Goal: Manage account settings

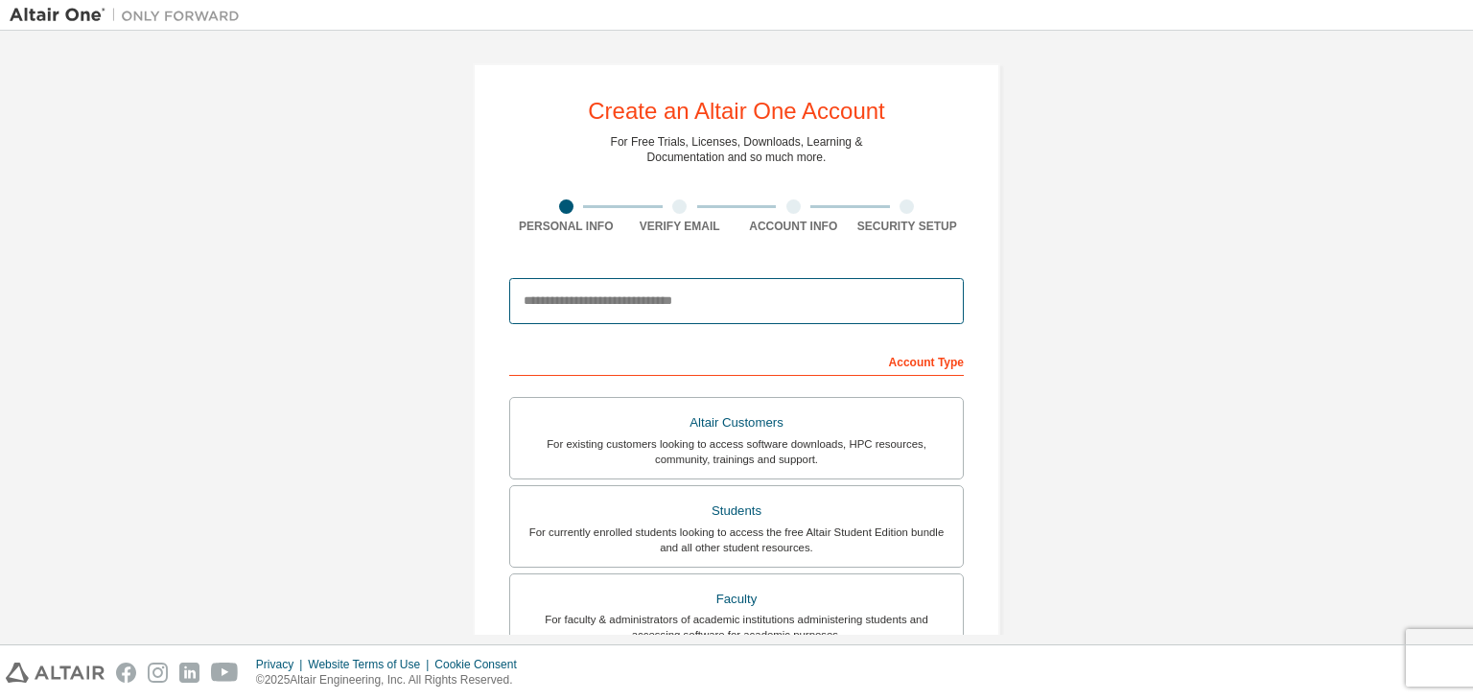
click at [712, 301] on input "email" at bounding box center [736, 301] width 455 height 46
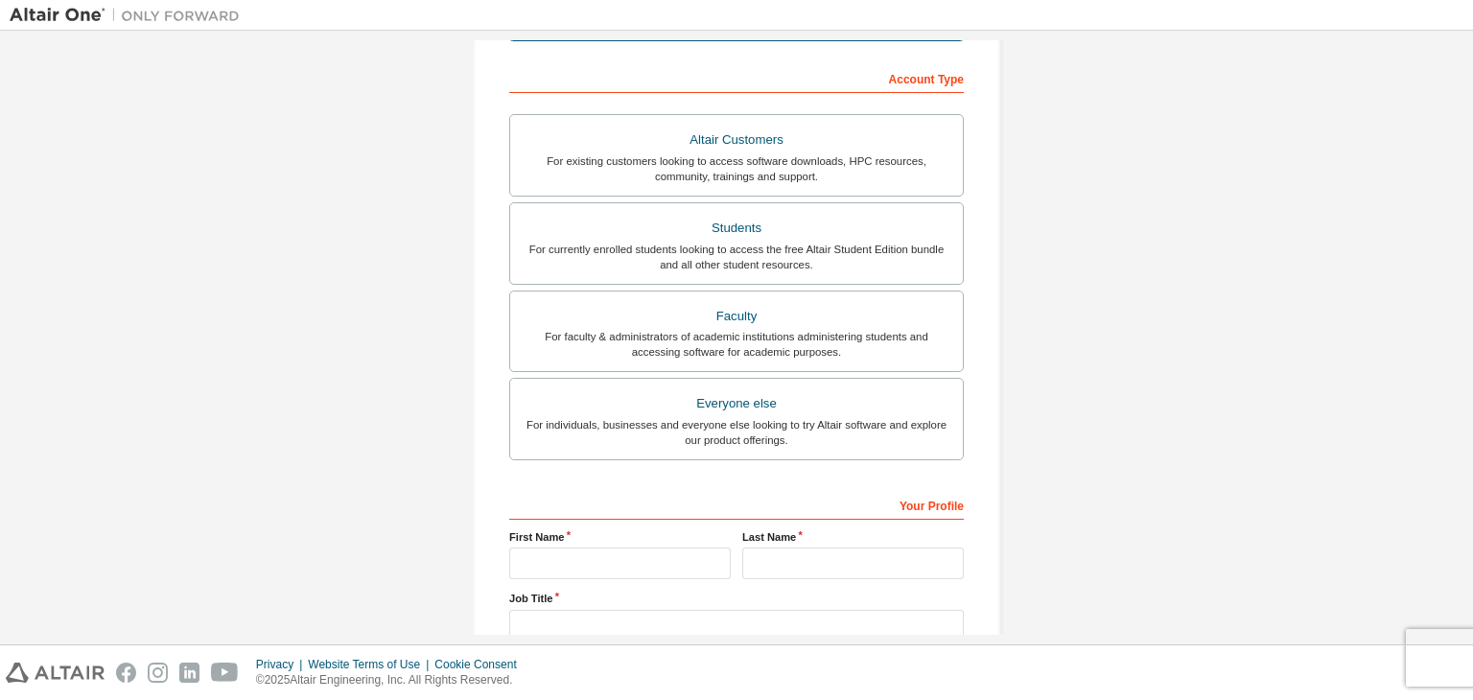
scroll to position [288, 0]
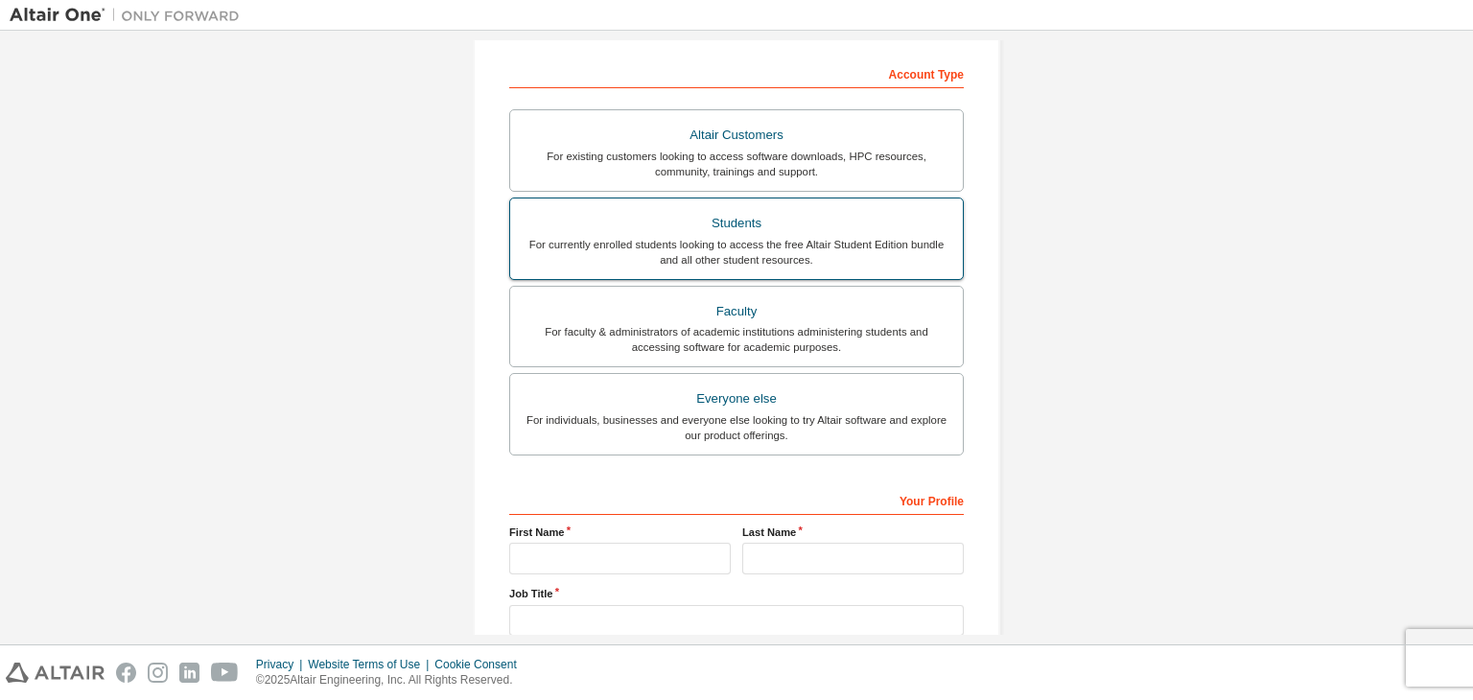
type input "**********"
click at [815, 243] on div "For currently enrolled students looking to access the free Altair Student Editi…" at bounding box center [737, 252] width 430 height 31
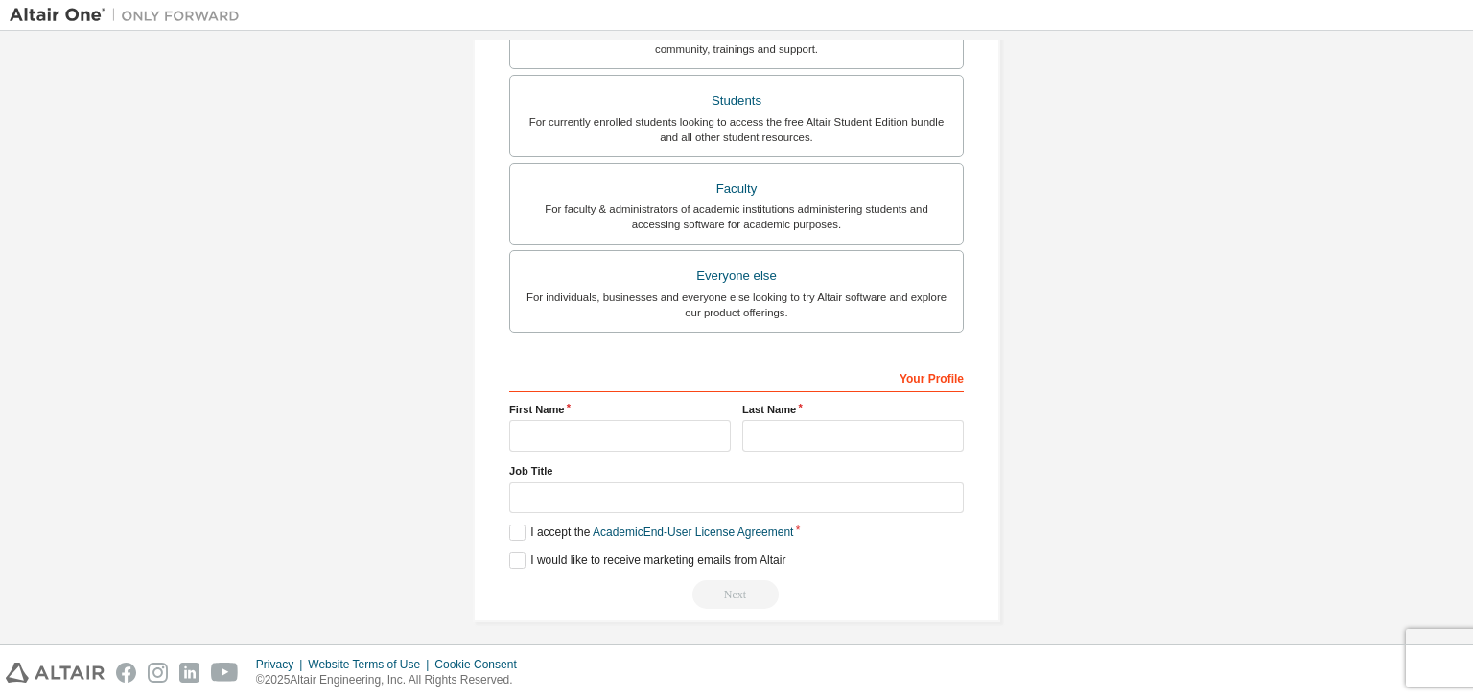
scroll to position [417, 0]
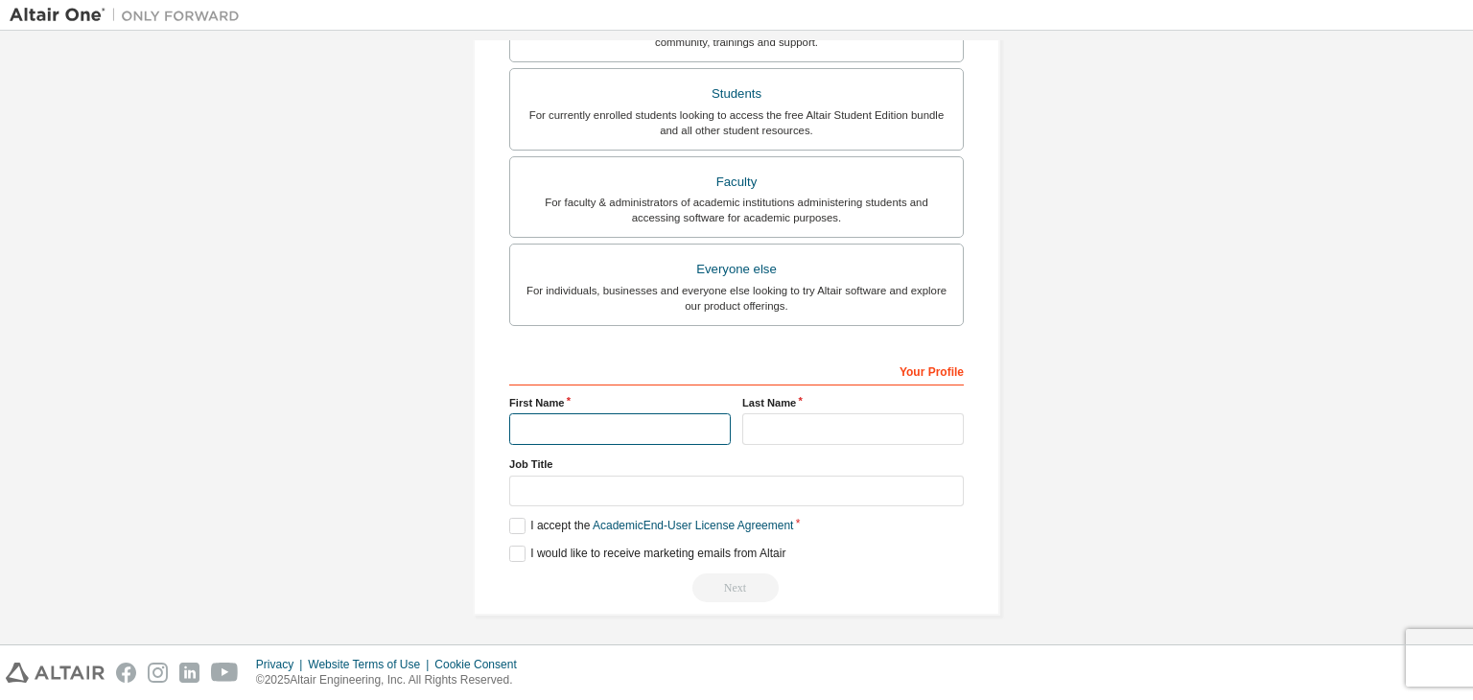
click at [651, 427] on input "text" at bounding box center [620, 429] width 222 height 32
type input "******"
type input "********"
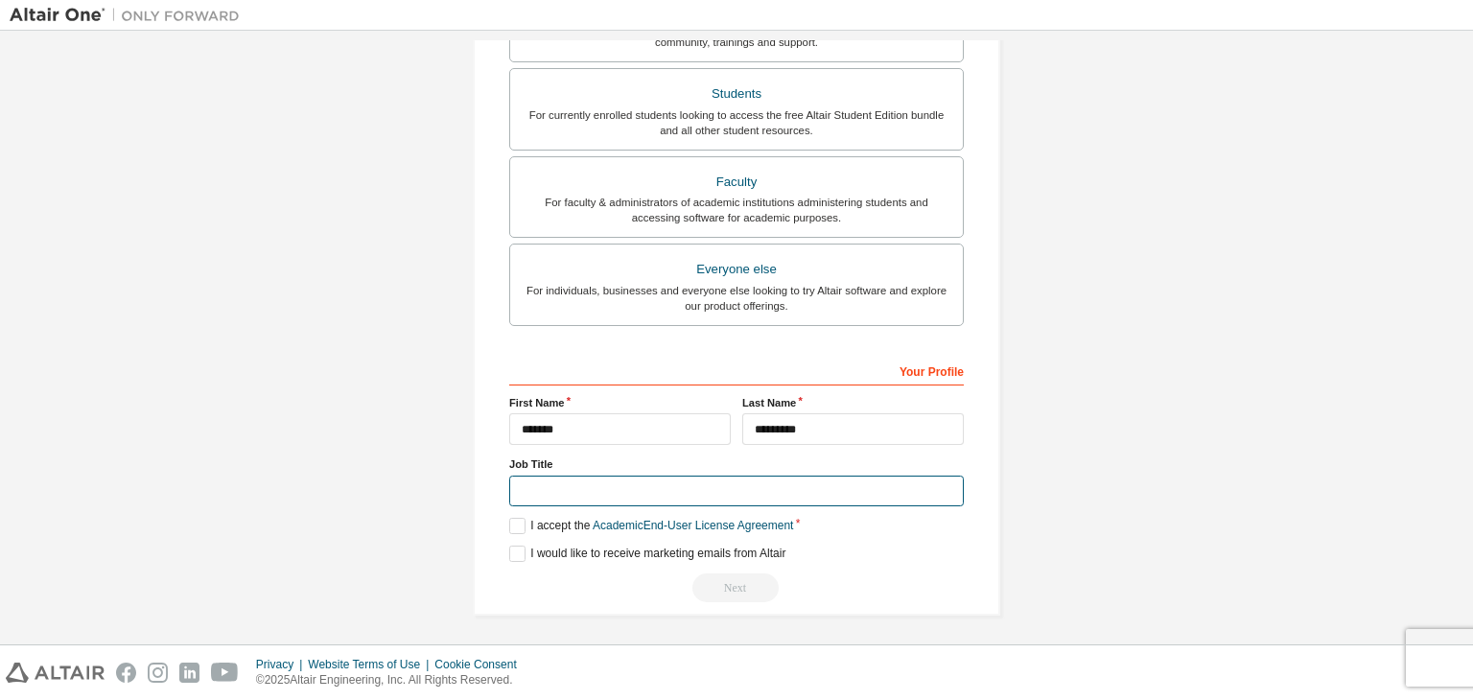
click at [605, 482] on input "text" at bounding box center [736, 492] width 455 height 32
click at [509, 521] on label "I accept the Academic End-User License Agreement" at bounding box center [651, 526] width 284 height 16
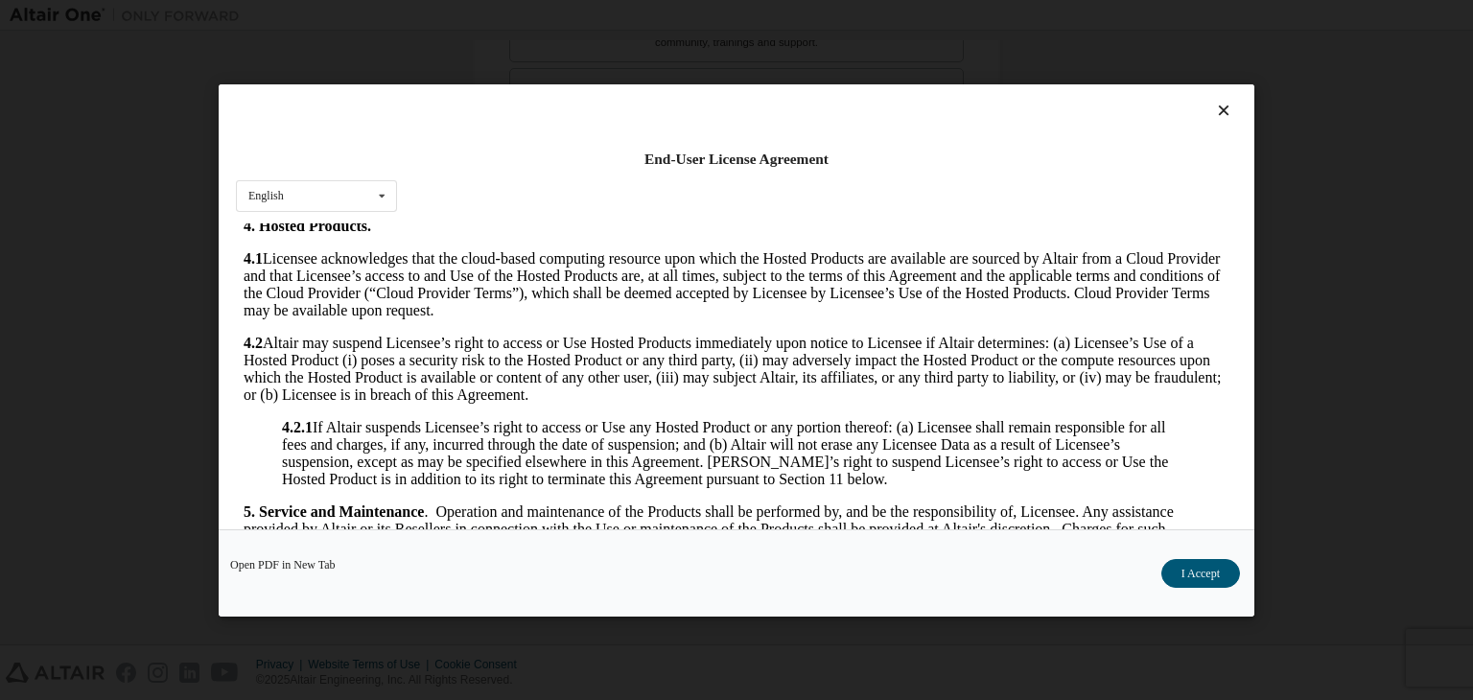
scroll to position [1630, 0]
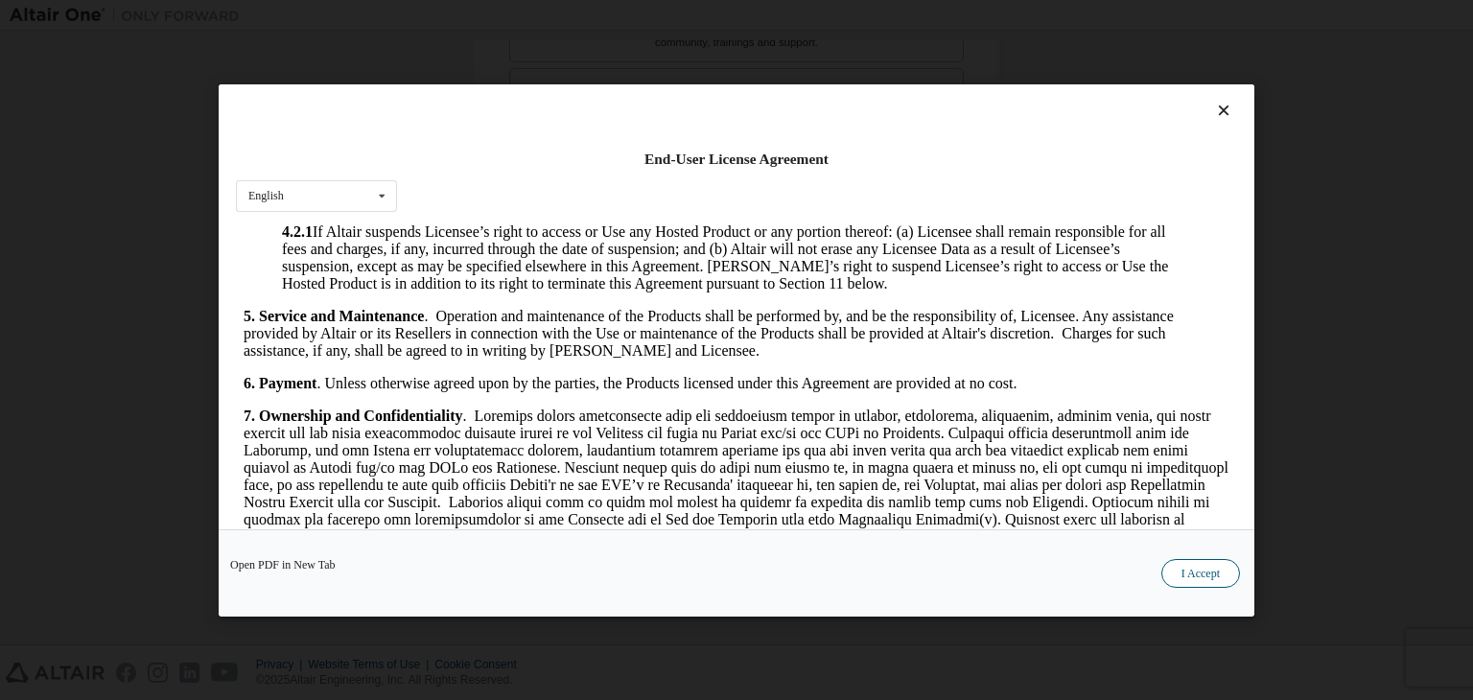
click at [1220, 572] on button "I Accept" at bounding box center [1200, 573] width 79 height 29
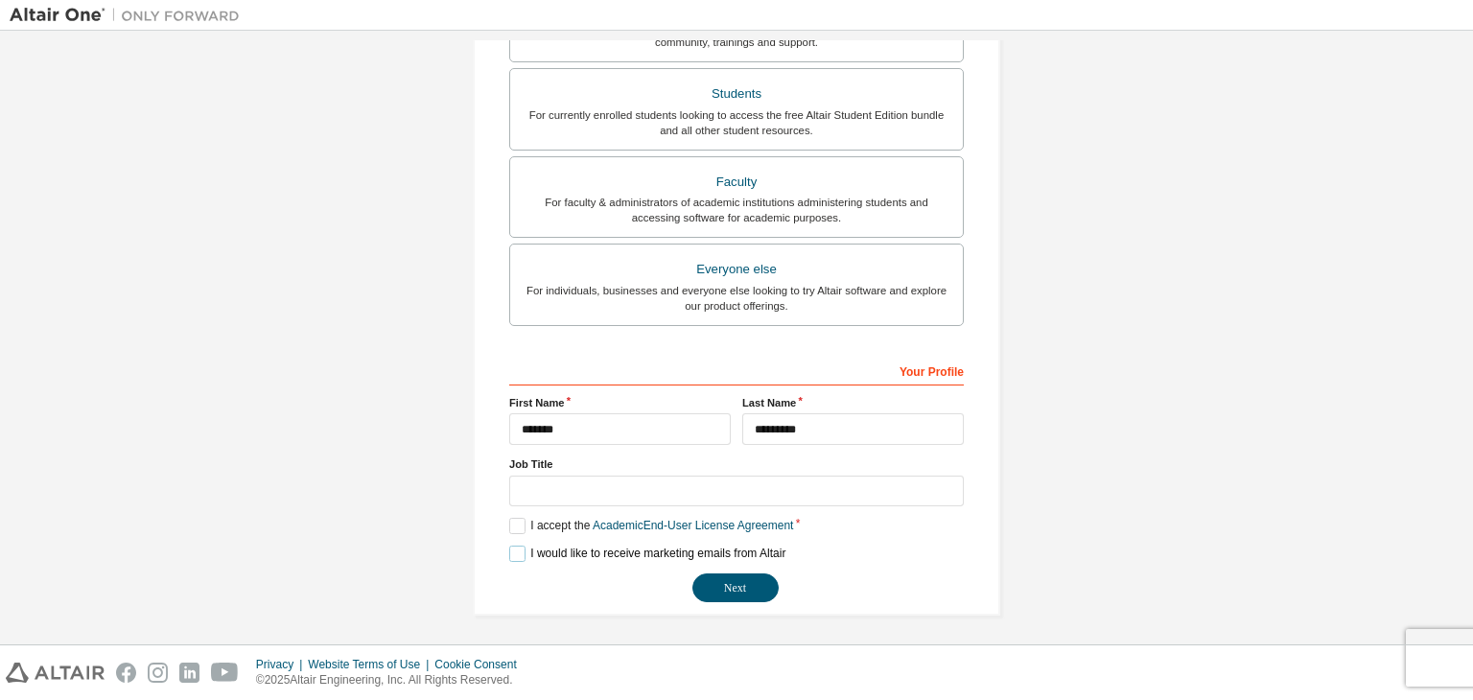
click at [514, 553] on label "I would like to receive marketing emails from Altair" at bounding box center [647, 554] width 276 height 16
click at [743, 591] on button "Next" at bounding box center [735, 587] width 86 height 29
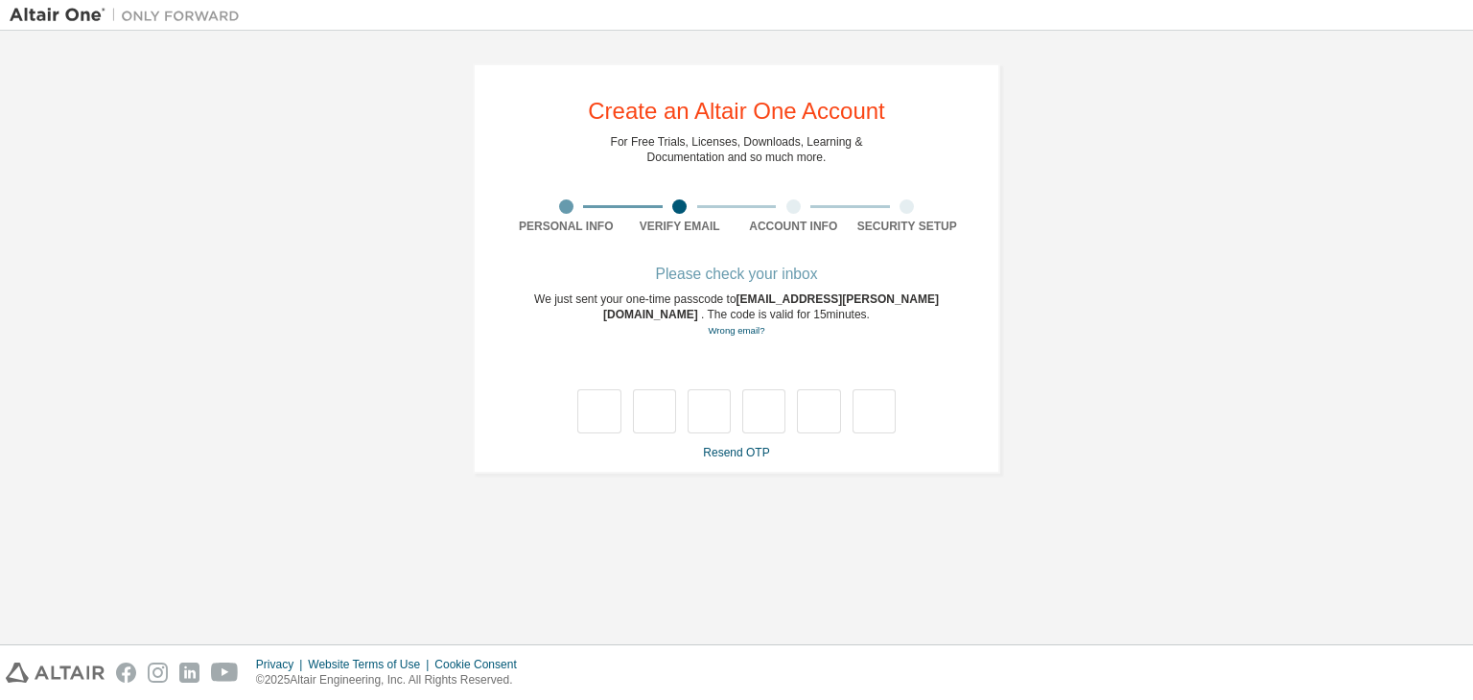
type input "*"
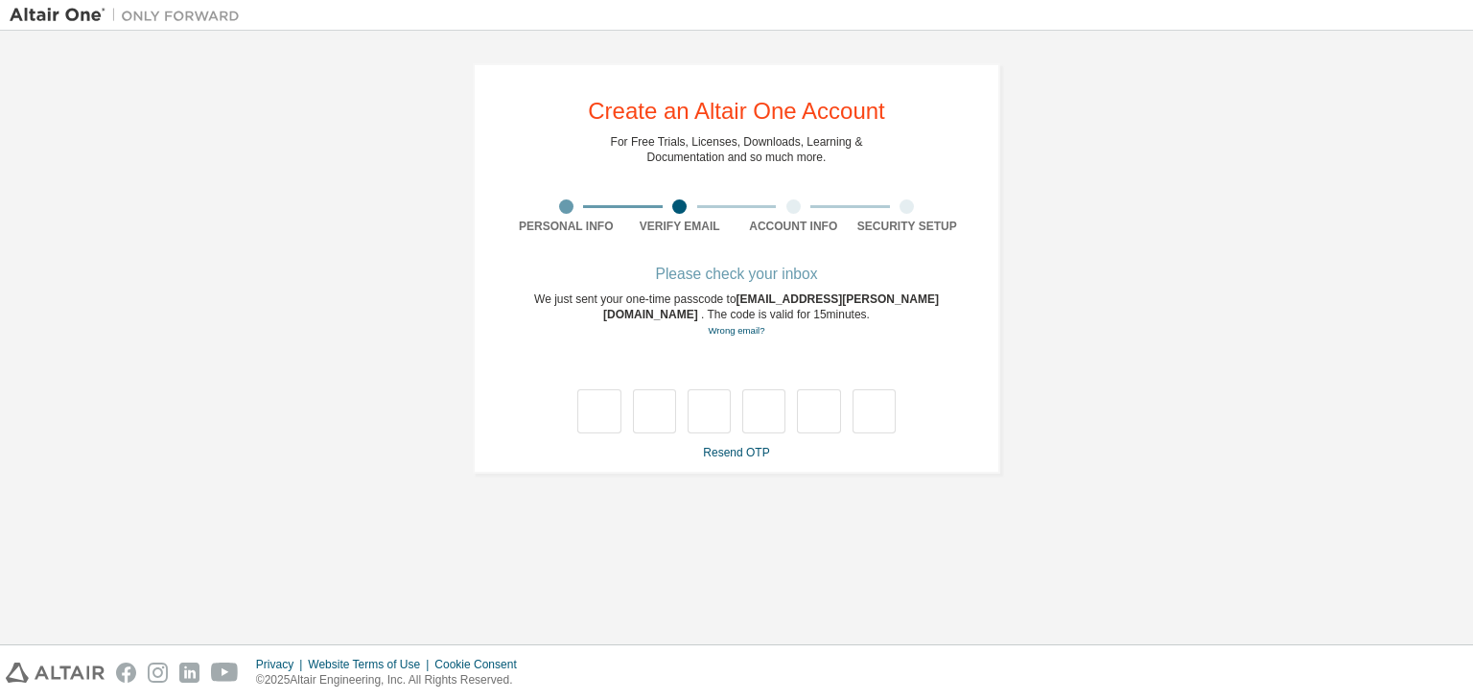
type input "*"
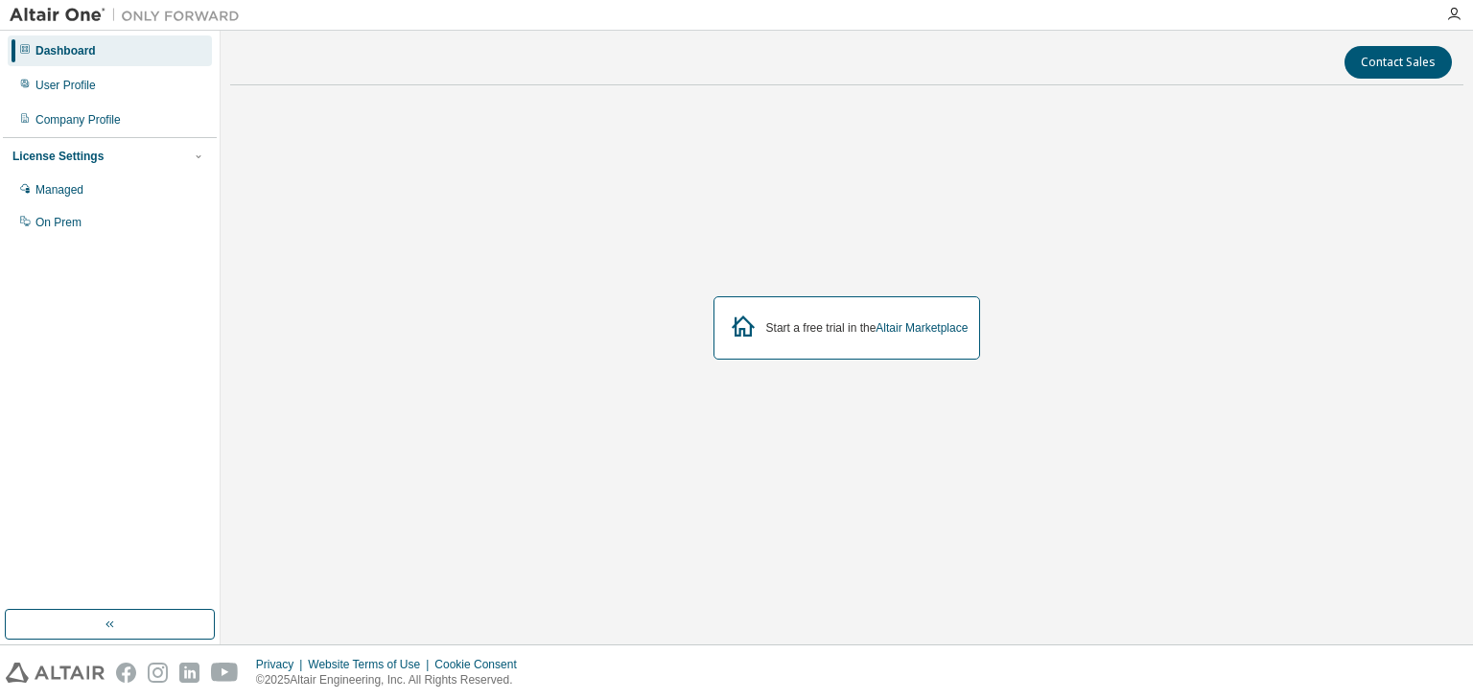
click at [50, 12] on img at bounding box center [130, 15] width 240 height 19
click at [49, 18] on img at bounding box center [130, 15] width 240 height 19
click at [88, 92] on div "User Profile" at bounding box center [65, 85] width 60 height 15
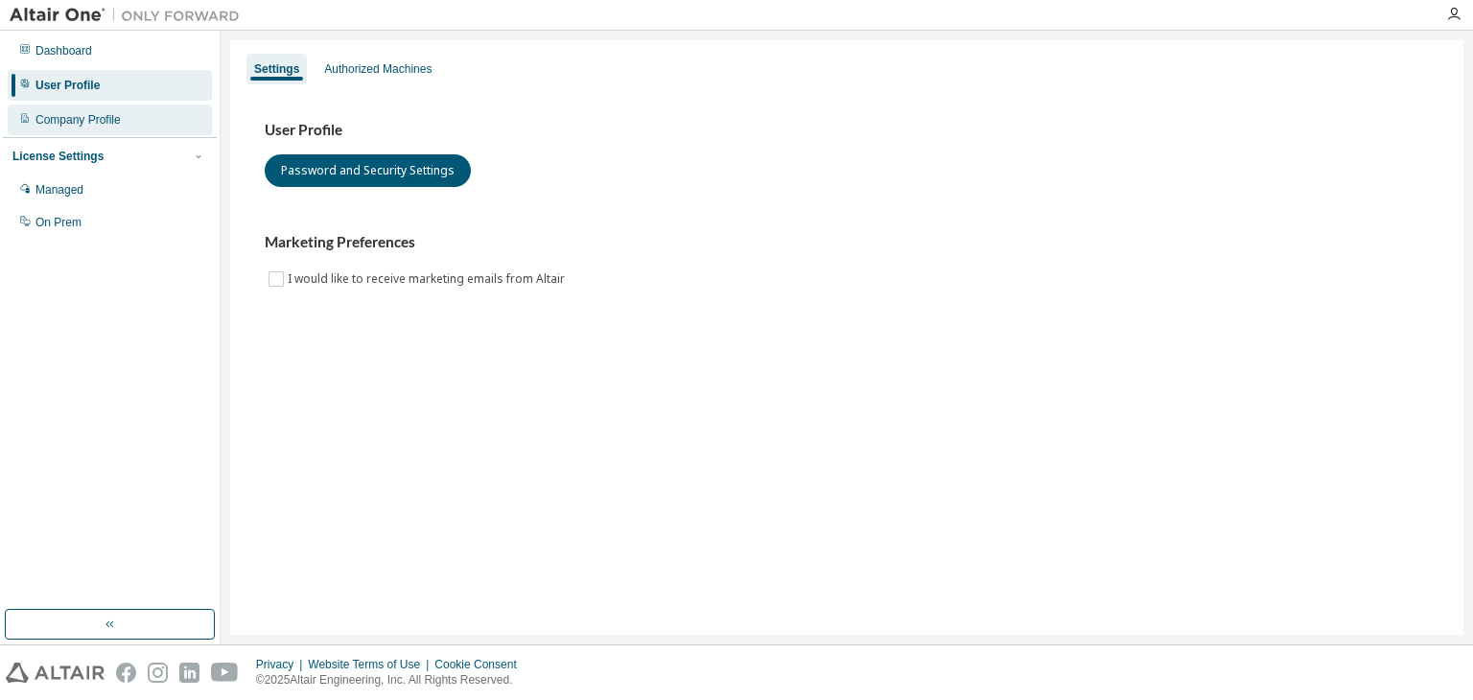
click at [74, 111] on div "Company Profile" at bounding box center [110, 120] width 204 height 31
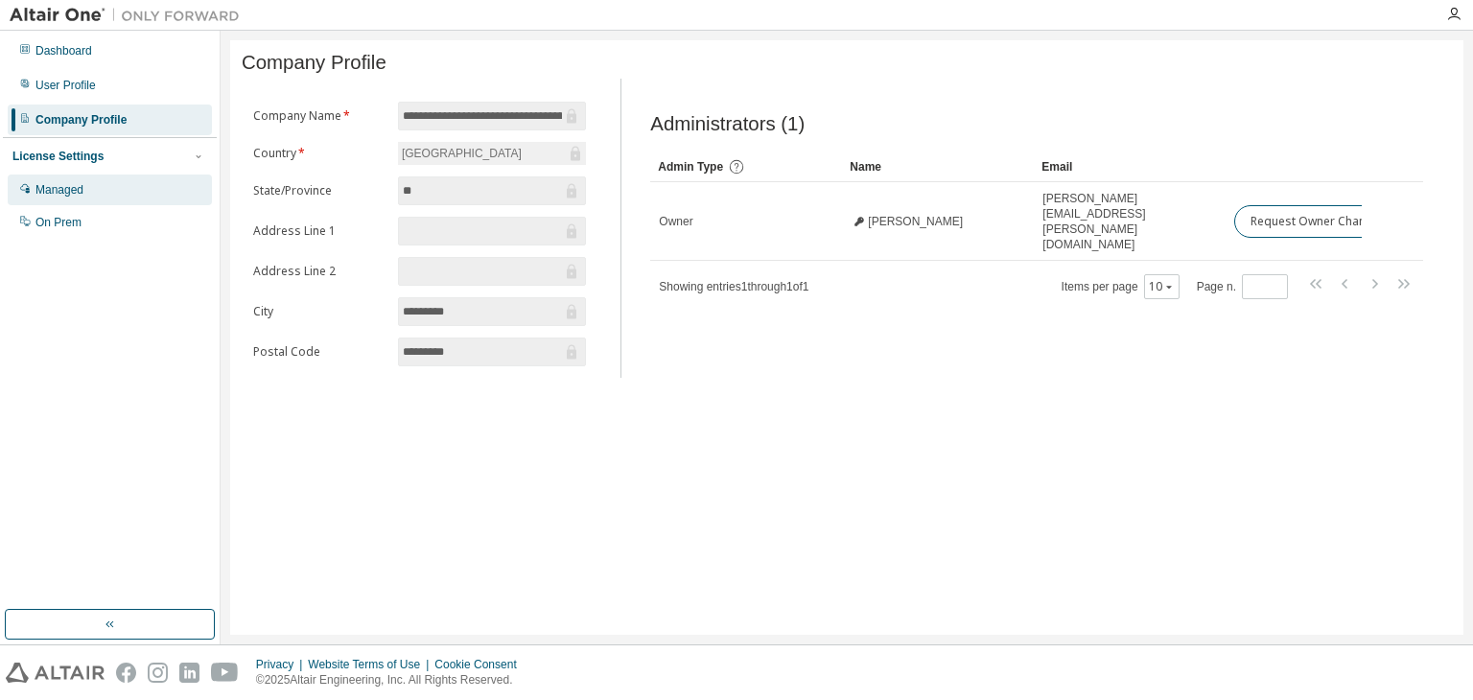
click at [103, 187] on div "Managed" at bounding box center [110, 190] width 204 height 31
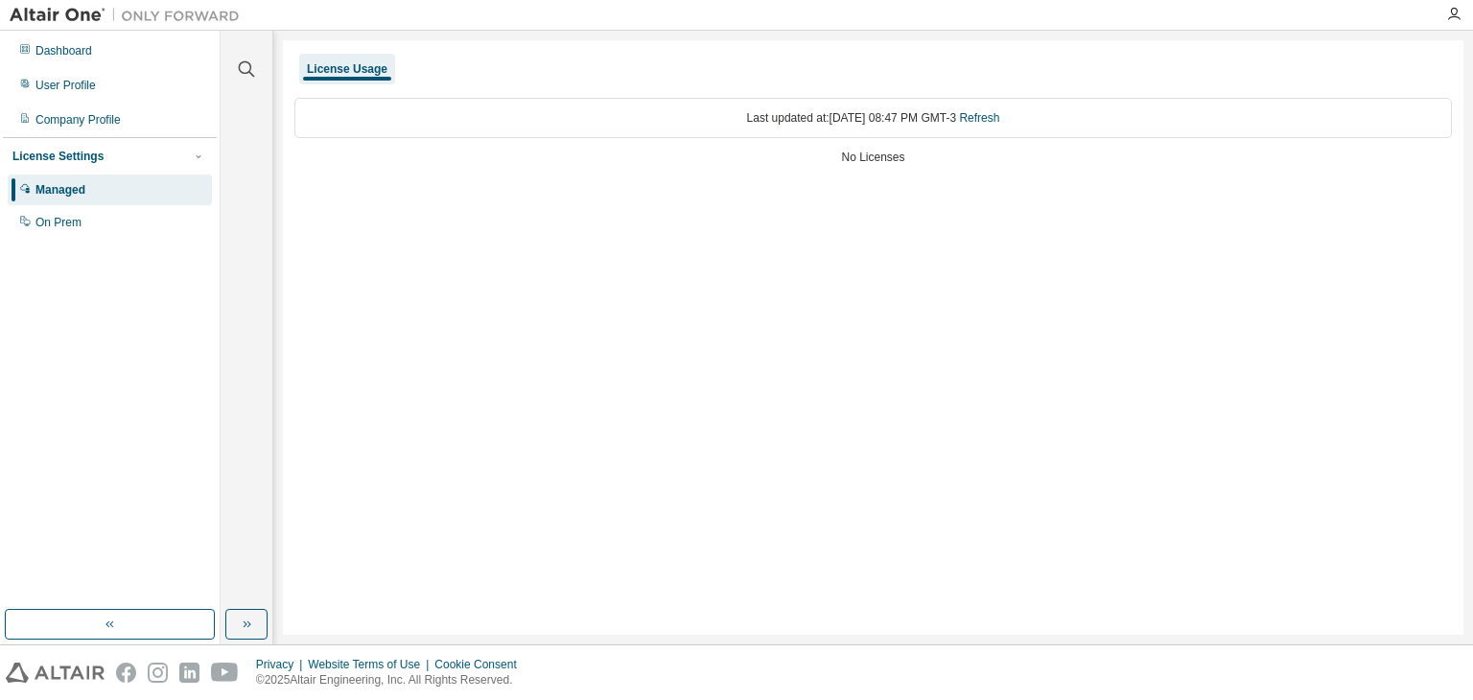
click at [157, 18] on img at bounding box center [130, 15] width 240 height 19
click at [1453, 12] on icon "button" at bounding box center [1453, 14] width 15 height 15
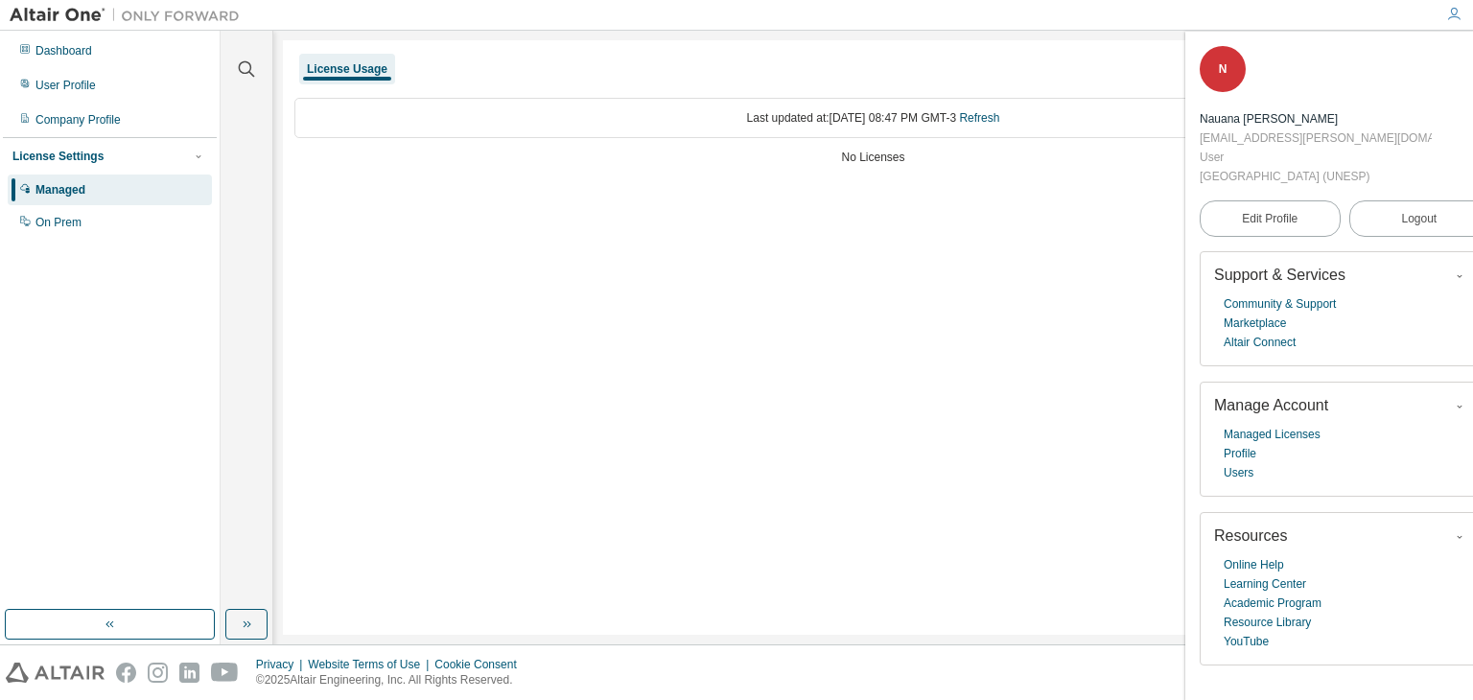
click at [654, 395] on div "License Usage Last updated at: Tue 2025-09-02 08:47 PM GMT-3 Refresh No Licenses" at bounding box center [873, 337] width 1180 height 595
